Goal: Find specific page/section: Find specific page/section

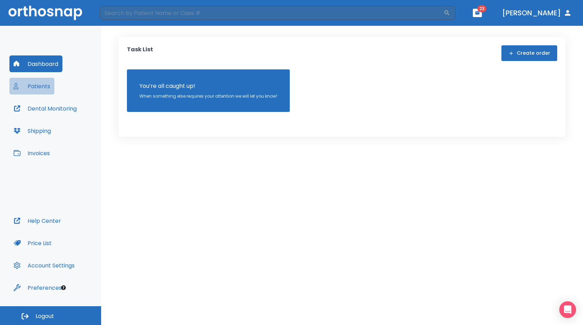
click at [27, 86] on button "Patients" at bounding box center [31, 86] width 45 height 17
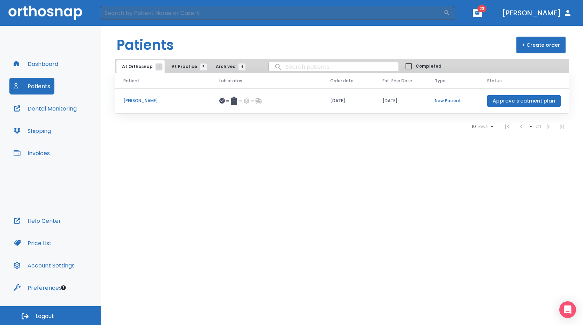
click at [280, 68] on input "search" at bounding box center [334, 67] width 130 height 14
type input "[PERSON_NAME]"
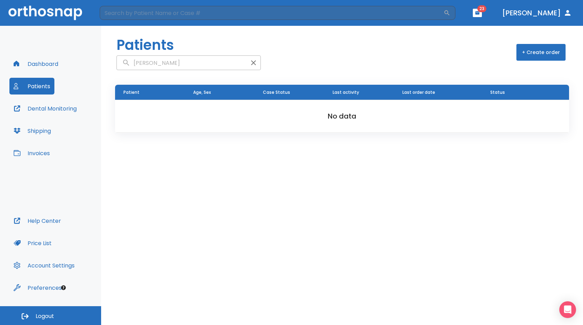
drag, startPoint x: 194, startPoint y: 63, endPoint x: 128, endPoint y: 63, distance: 65.9
click at [128, 63] on input "[PERSON_NAME]" at bounding box center [182, 63] width 130 height 14
type input "g"
type input "[PERSON_NAME]"
click at [247, 63] on button "button" at bounding box center [254, 63] width 14 height 14
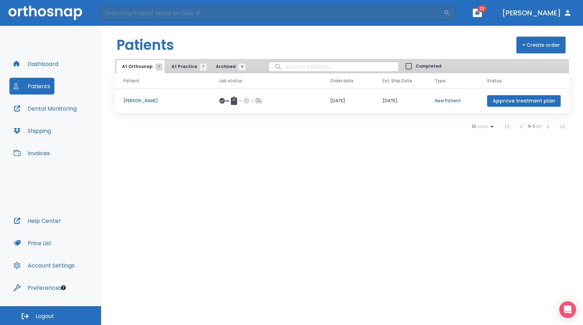
click at [136, 102] on p "[PERSON_NAME]" at bounding box center [162, 101] width 79 height 6
